Goal: Information Seeking & Learning: Learn about a topic

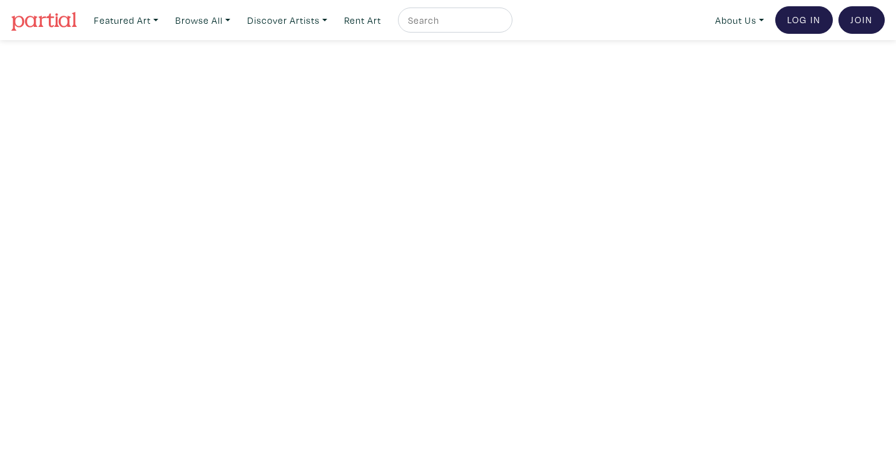
click at [497, 19] on input "text" at bounding box center [454, 21] width 94 height 16
type input "whale"
click at [503, 24] on button "submit" at bounding box center [503, 24] width 0 height 0
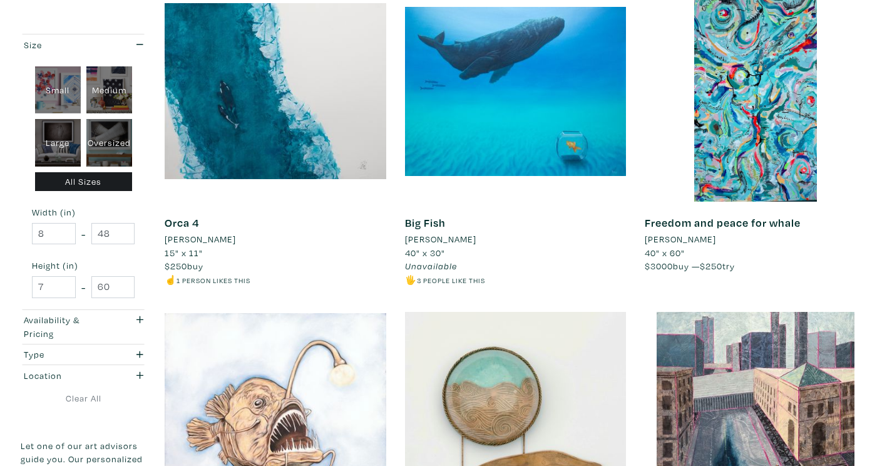
scroll to position [1225, 0]
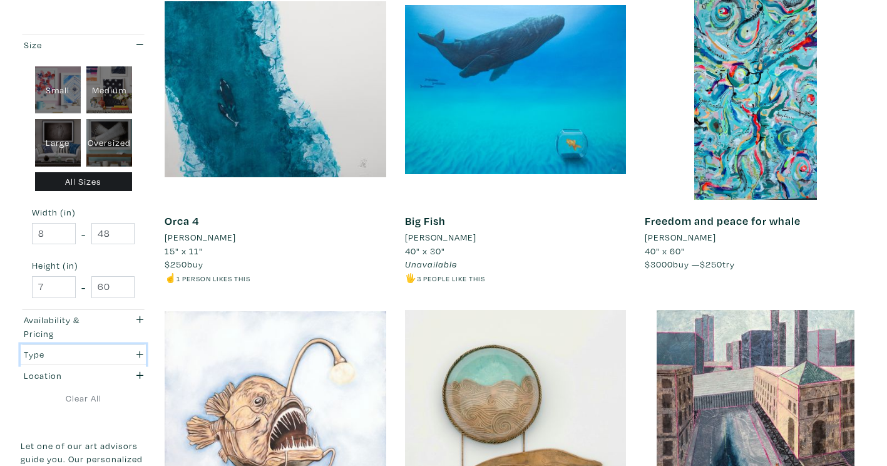
click at [136, 352] on icon "button" at bounding box center [139, 354] width 7 height 9
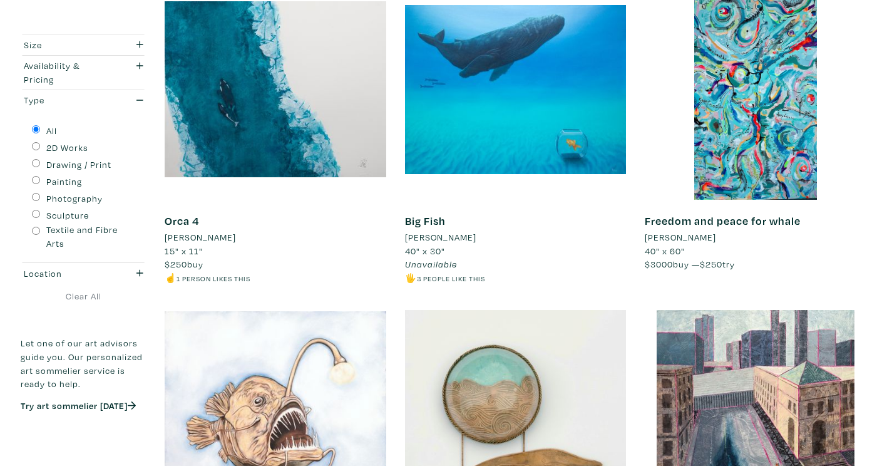
click at [34, 168] on div "Drawing / Print" at bounding box center [83, 163] width 103 height 17
click at [35, 161] on input "Drawing / Print" at bounding box center [36, 163] width 8 height 8
radio input "true"
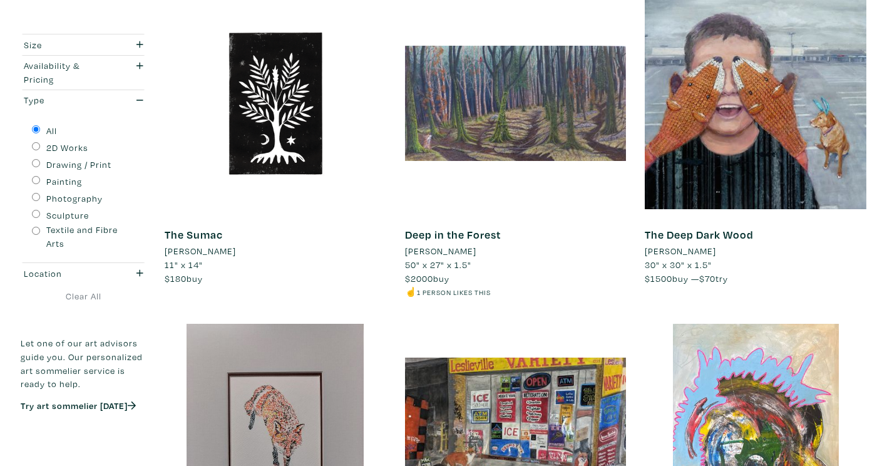
scroll to position [1196, 0]
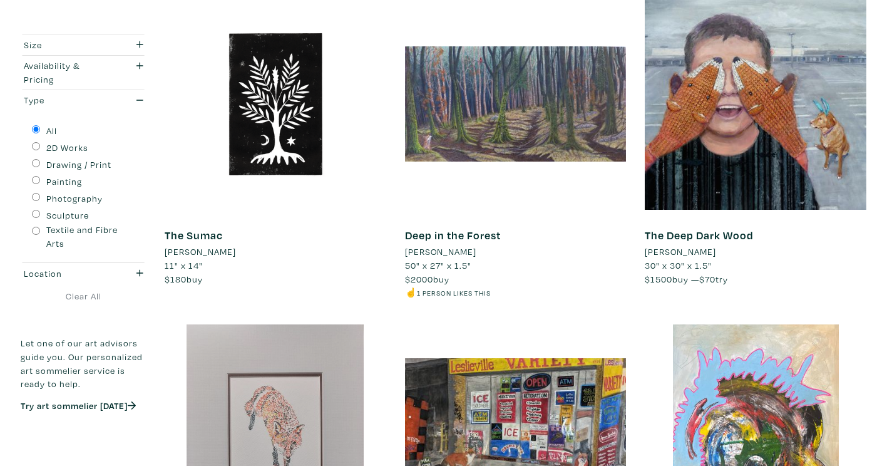
click at [318, 346] on div at bounding box center [276, 435] width 222 height 222
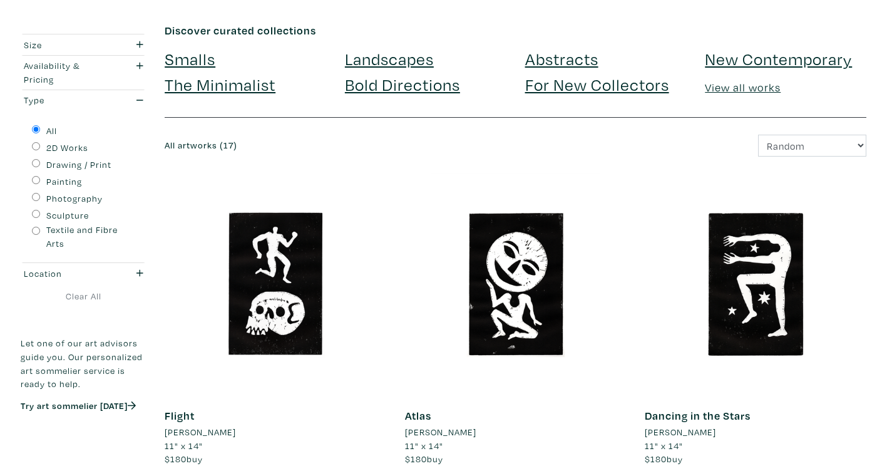
scroll to position [0, 0]
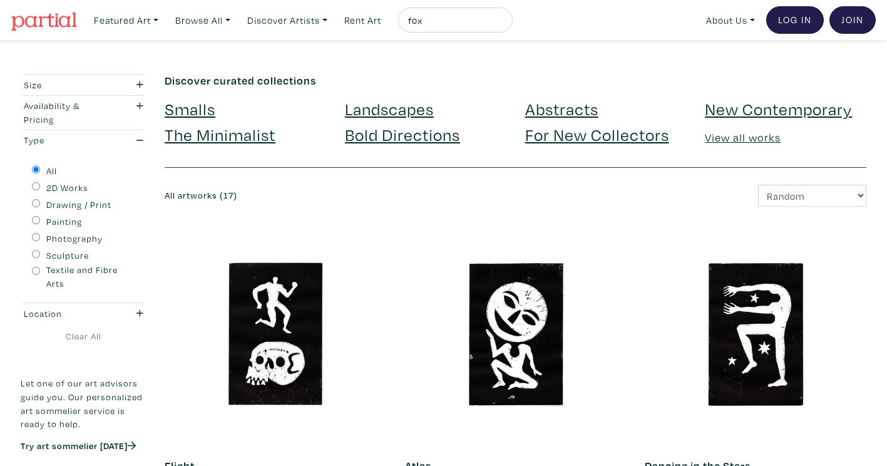
click at [474, 14] on input "fox" at bounding box center [454, 21] width 94 height 16
click at [503, 24] on button "submit" at bounding box center [503, 24] width 0 height 0
type input "arctci"
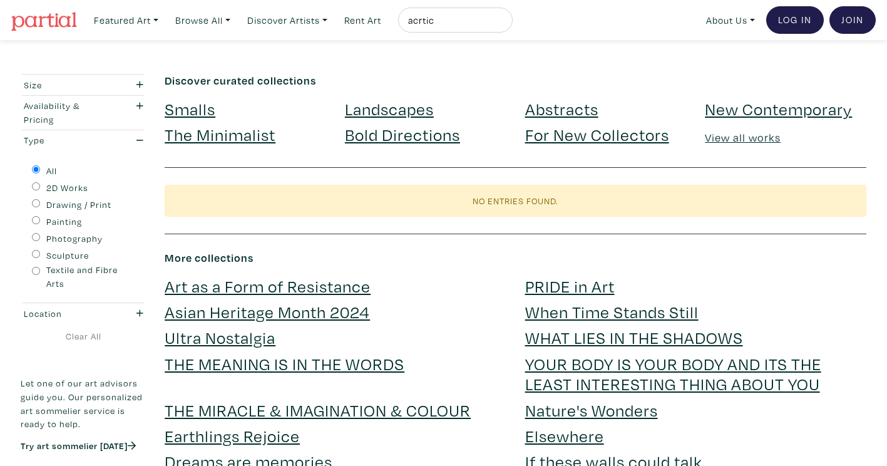
click at [474, 19] on input "acrtic" at bounding box center [454, 21] width 94 height 16
type input "arctic"
click at [503, 24] on button "submit" at bounding box center [503, 24] width 0 height 0
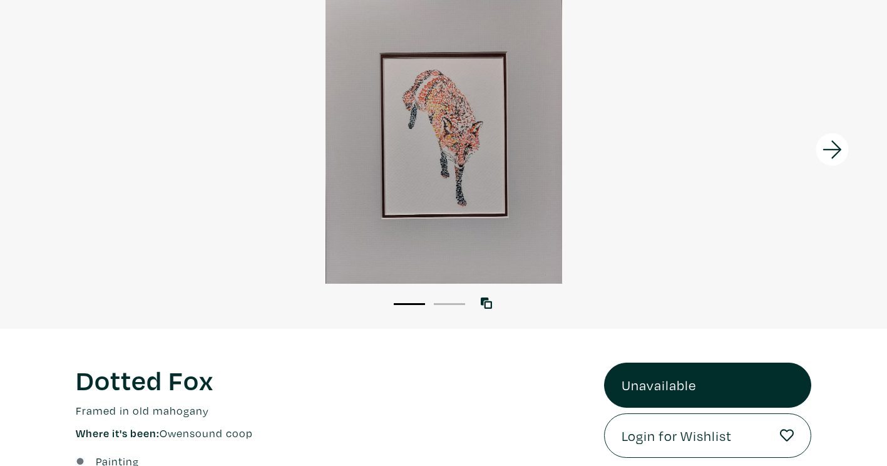
scroll to position [121, 0]
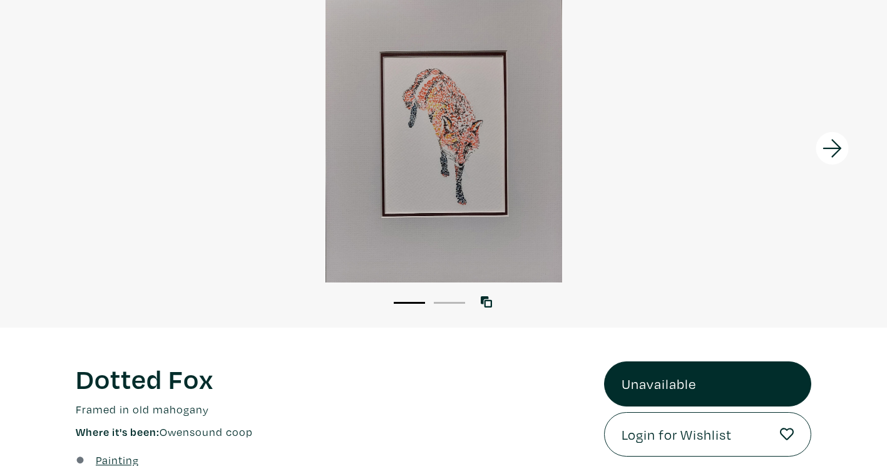
click at [830, 148] on icon at bounding box center [831, 149] width 19 height 18
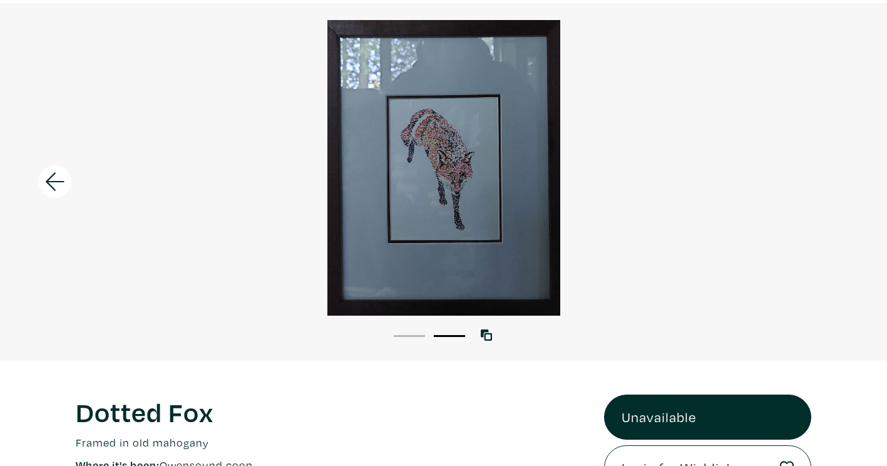
scroll to position [0, 0]
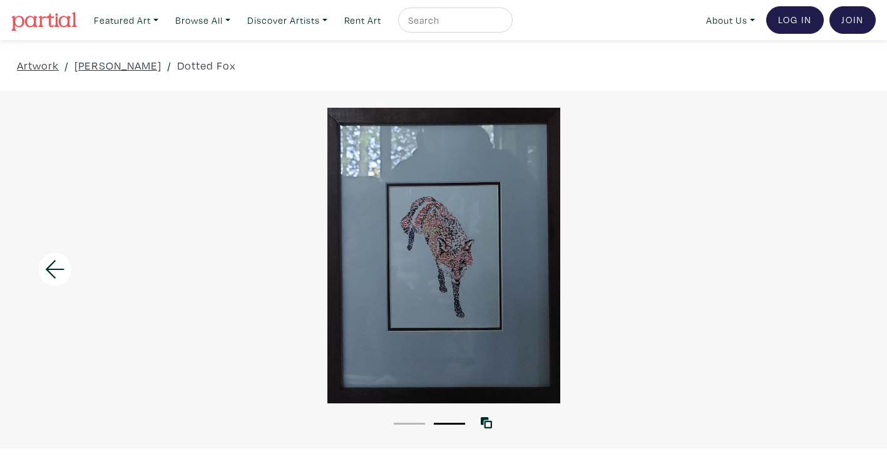
click at [472, 26] on input "text" at bounding box center [454, 21] width 94 height 16
type input "d"
type input "clam"
click at [503, 24] on button "submit" at bounding box center [503, 24] width 0 height 0
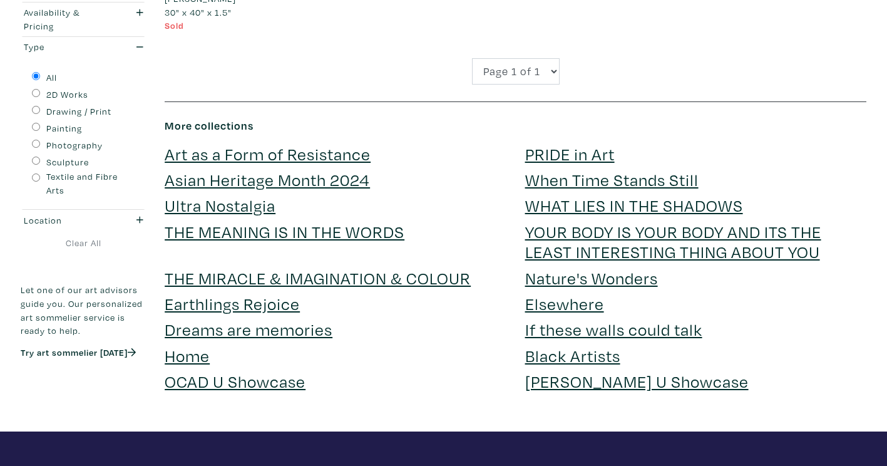
scroll to position [2803, 0]
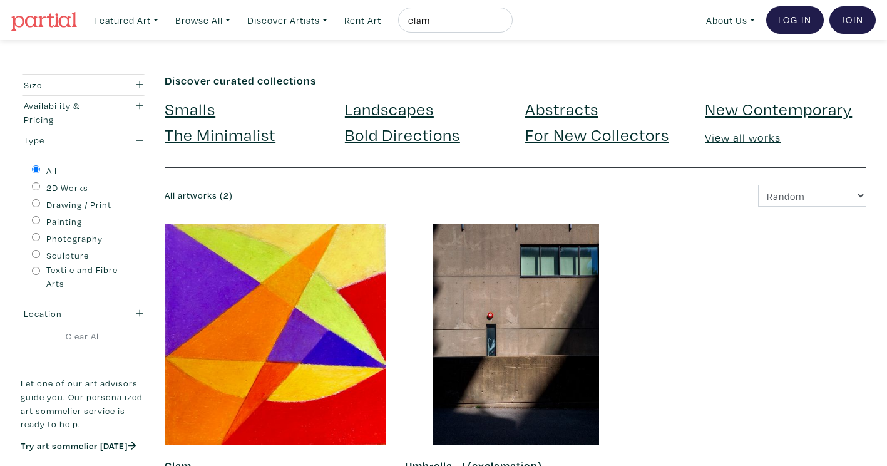
click at [472, 26] on input "clam" at bounding box center [454, 21] width 94 height 16
type input "a"
type input "calm"
click at [503, 24] on button "submit" at bounding box center [503, 24] width 0 height 0
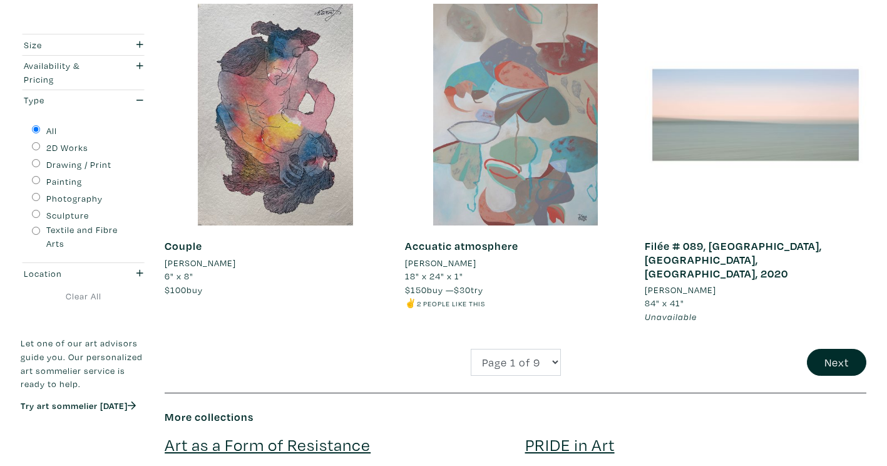
scroll to position [2518, 0]
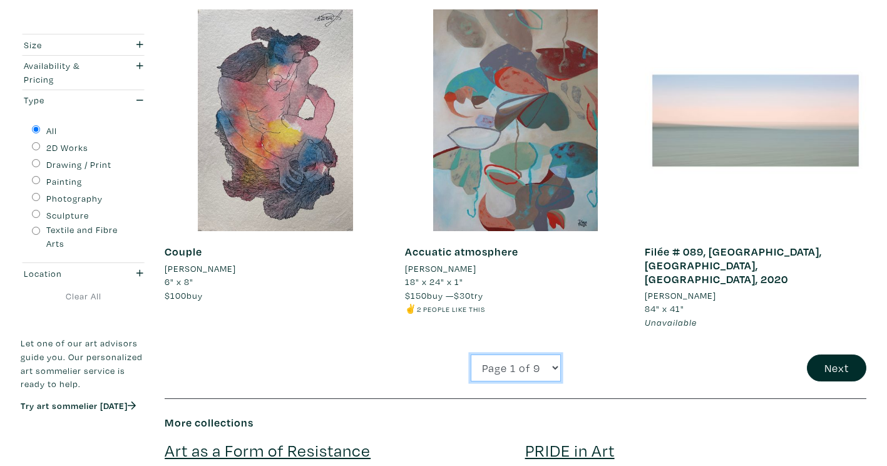
click at [540, 354] on select "Page 1 of 9 Page 2 of 9 Page 3 of 9 Page 4 of 9 Page 5 of 9 Page 6 of 9 Page 7 …" at bounding box center [516, 367] width 90 height 27
click at [624, 354] on div "Page 1 of 9 Page 2 of 9 Page 3 of 9 Page 4 of 9 Page 5 of 9 Page 6 of 9 Page 7 …" at bounding box center [515, 367] width 240 height 27
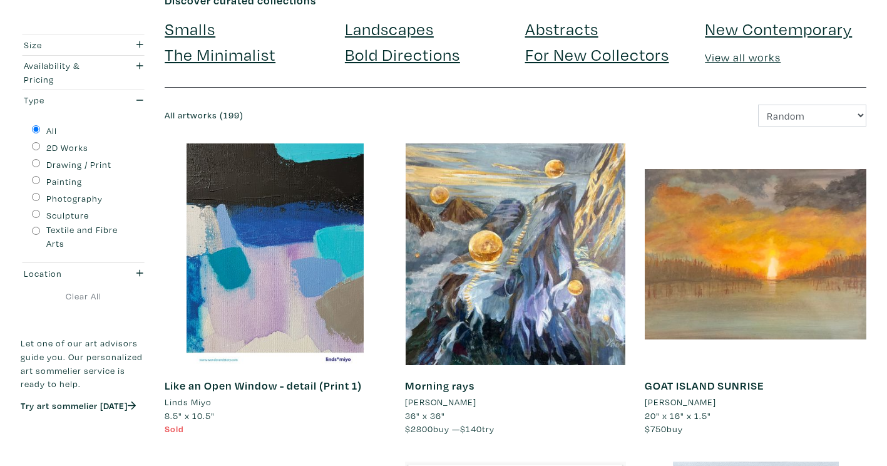
scroll to position [0, 0]
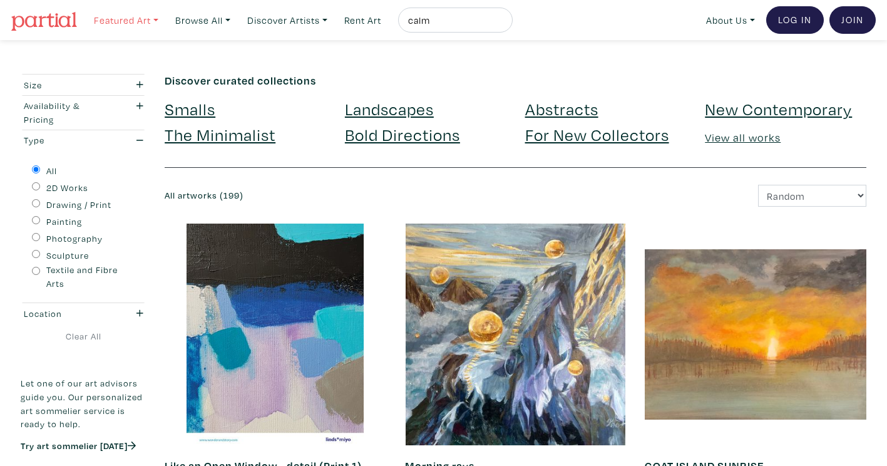
click at [144, 24] on link "Featured Art" at bounding box center [126, 21] width 76 height 26
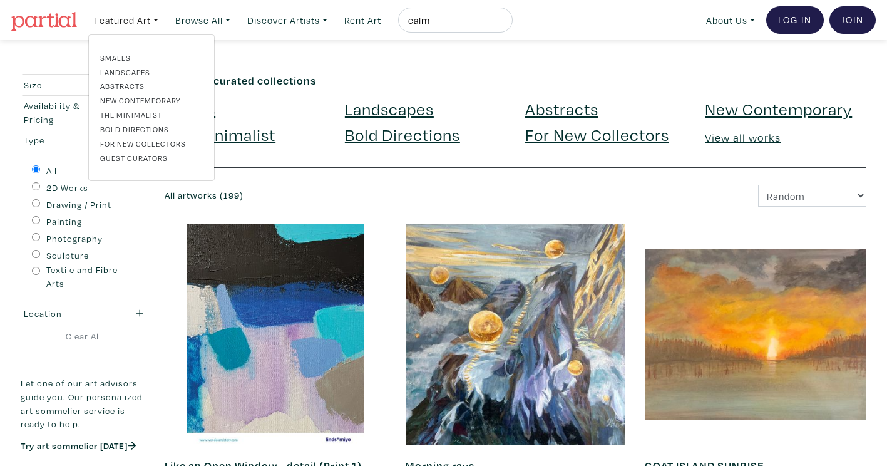
click at [138, 70] on link "Landscapes" at bounding box center [151, 71] width 103 height 11
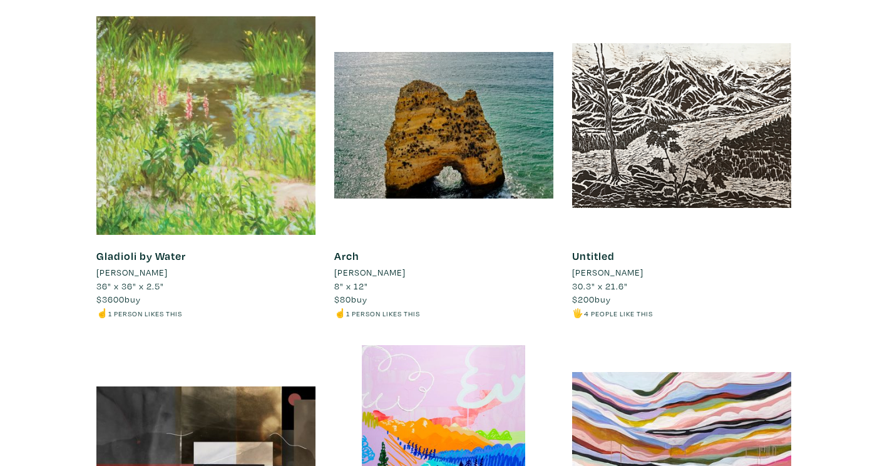
scroll to position [5875, 0]
